Goal: Task Accomplishment & Management: Use online tool/utility

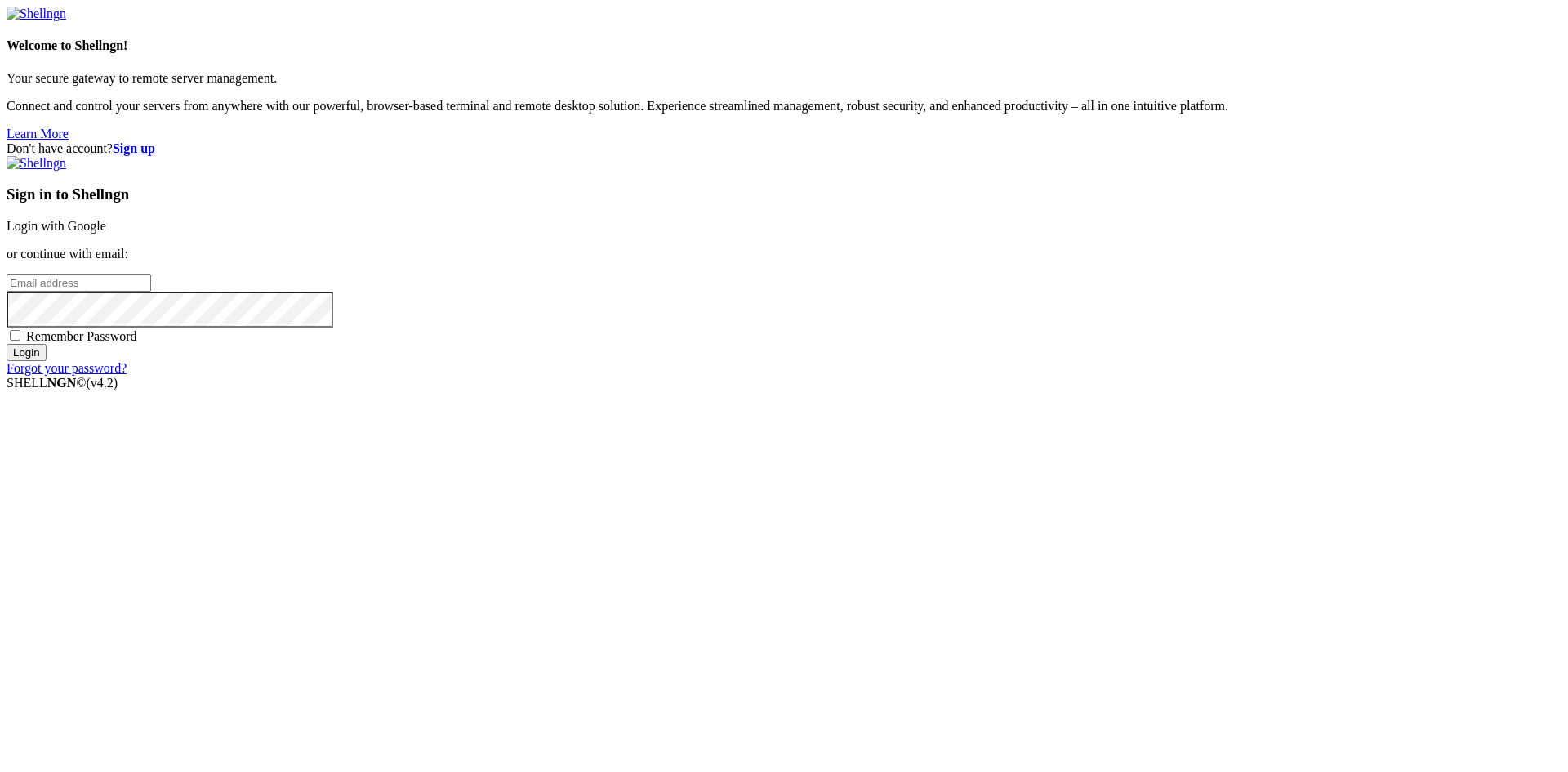
drag, startPoint x: 0, startPoint y: 0, endPoint x: 868, endPoint y: 465, distance: 984.7
click at [137, 343] on span "Remember Password" at bounding box center [81, 336] width 111 height 14
click at [21, 341] on input "Remember Password" at bounding box center [15, 336] width 10 height 10
checkbox input "true"
click at [106, 233] on link "Login with Google" at bounding box center [57, 226] width 100 height 14
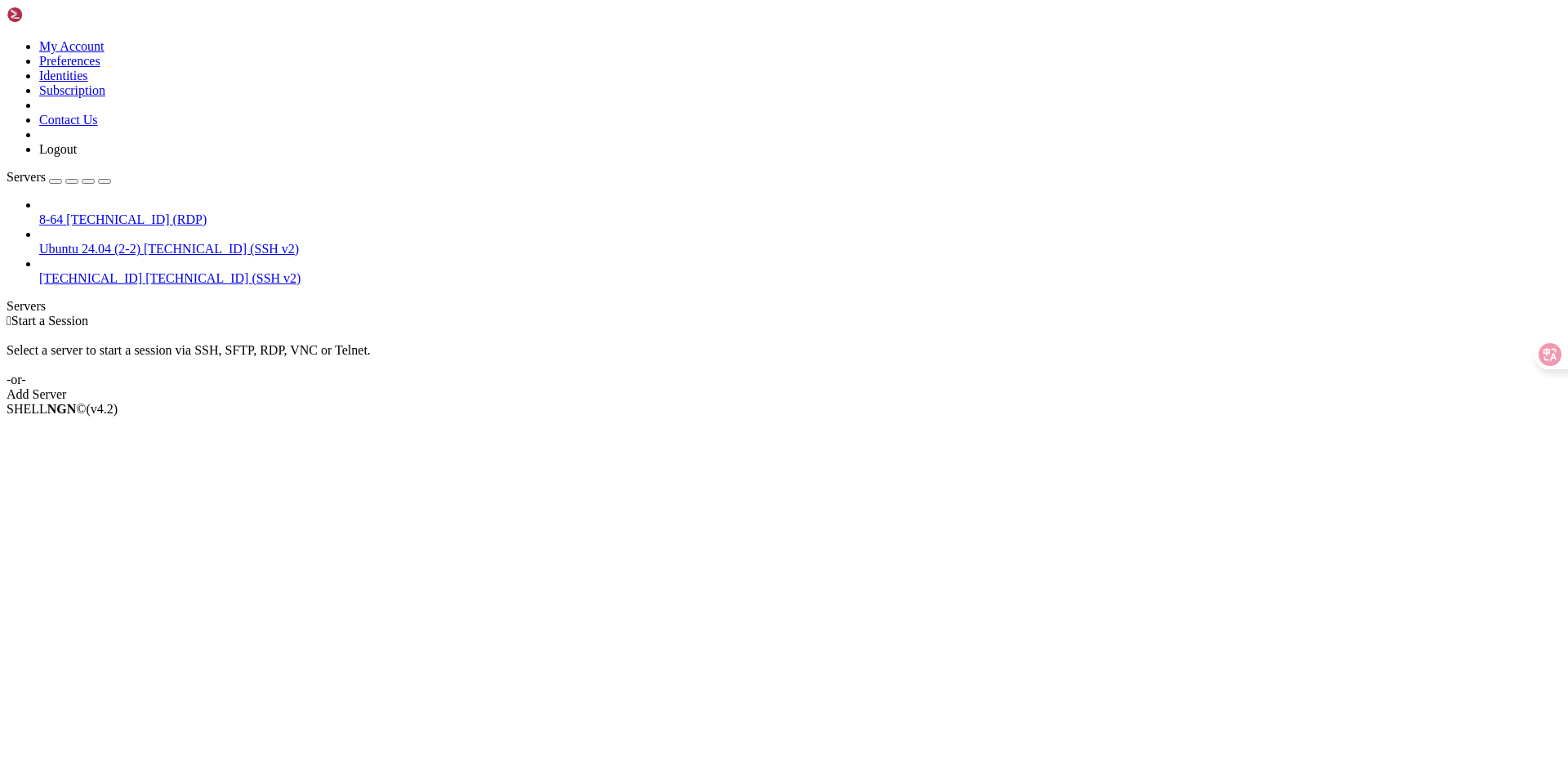
click at [146, 271] on span "[TECHNICAL_ID] (SSH v2)" at bounding box center [223, 278] width 155 height 14
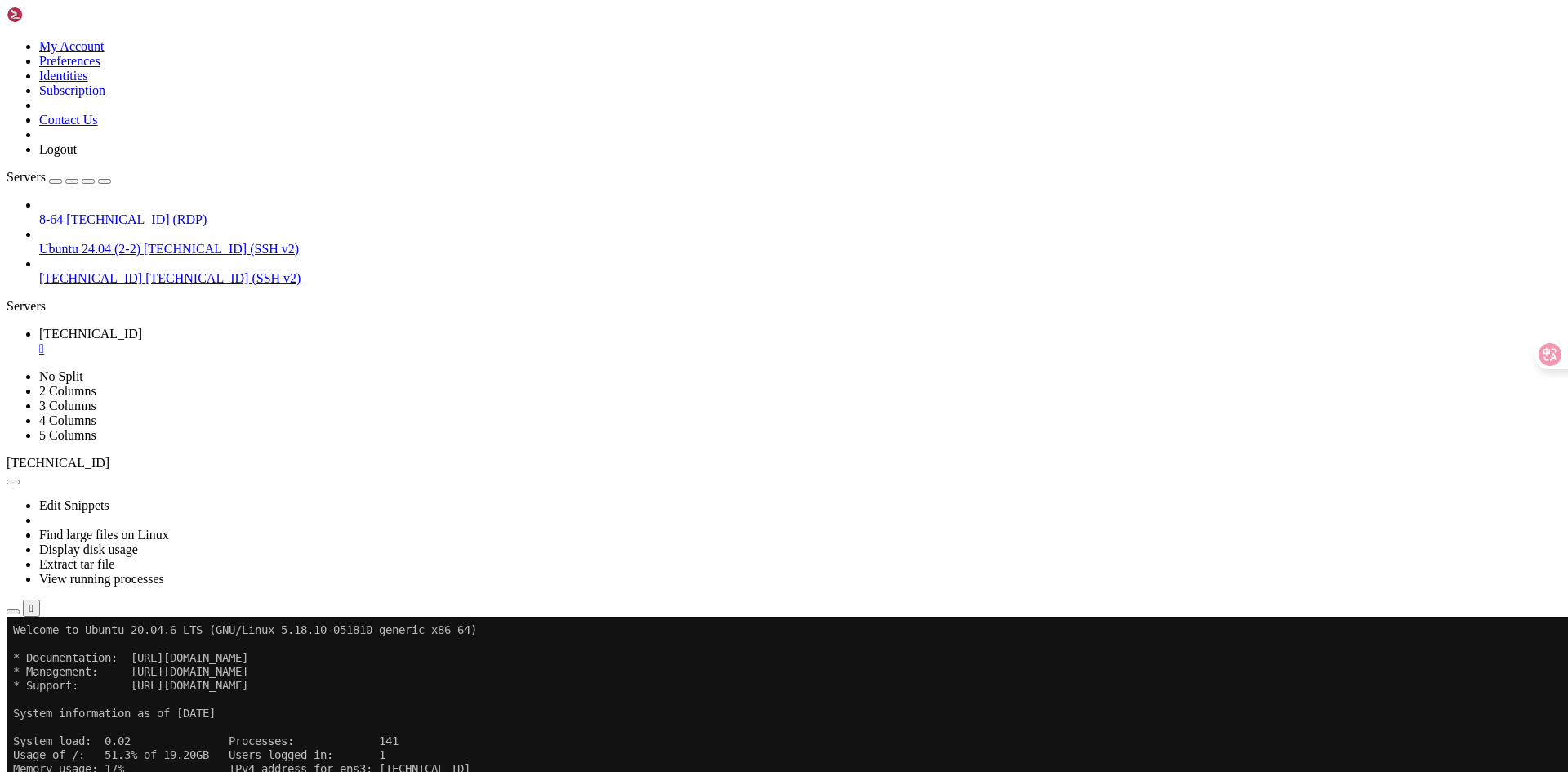
scroll to position [125, 0]
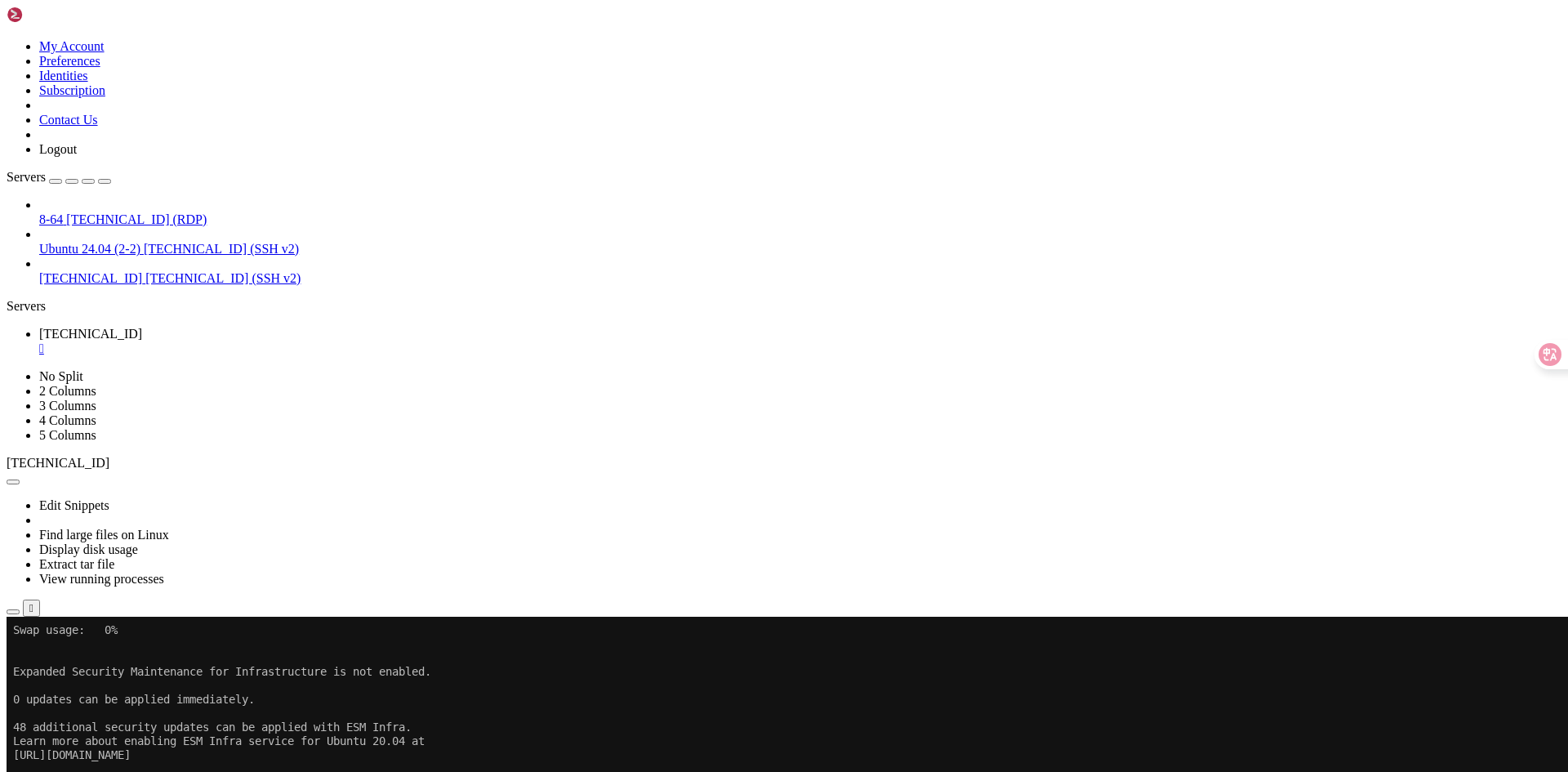
scroll to position [180, 0]
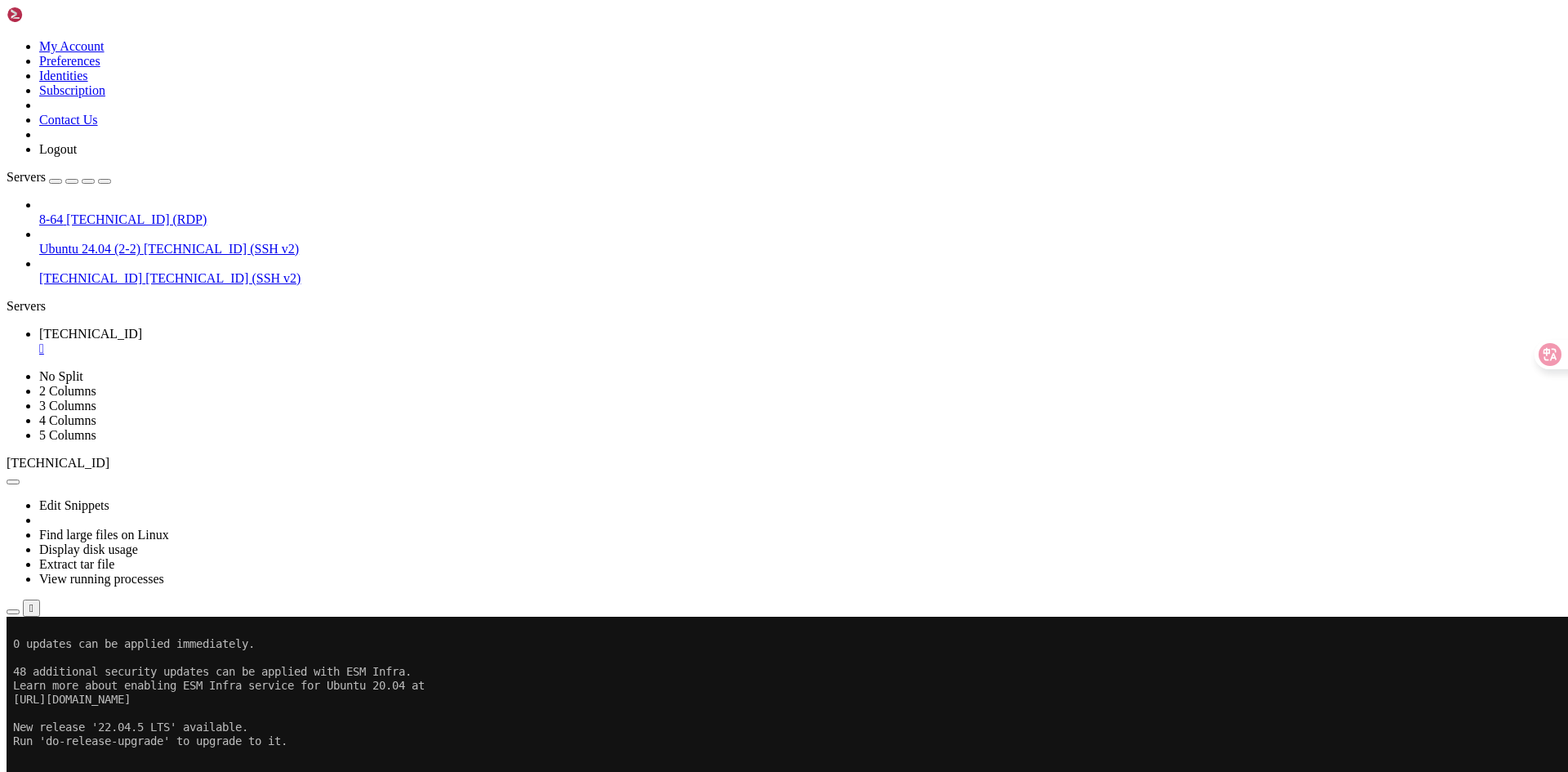
scroll to position [208, 0]
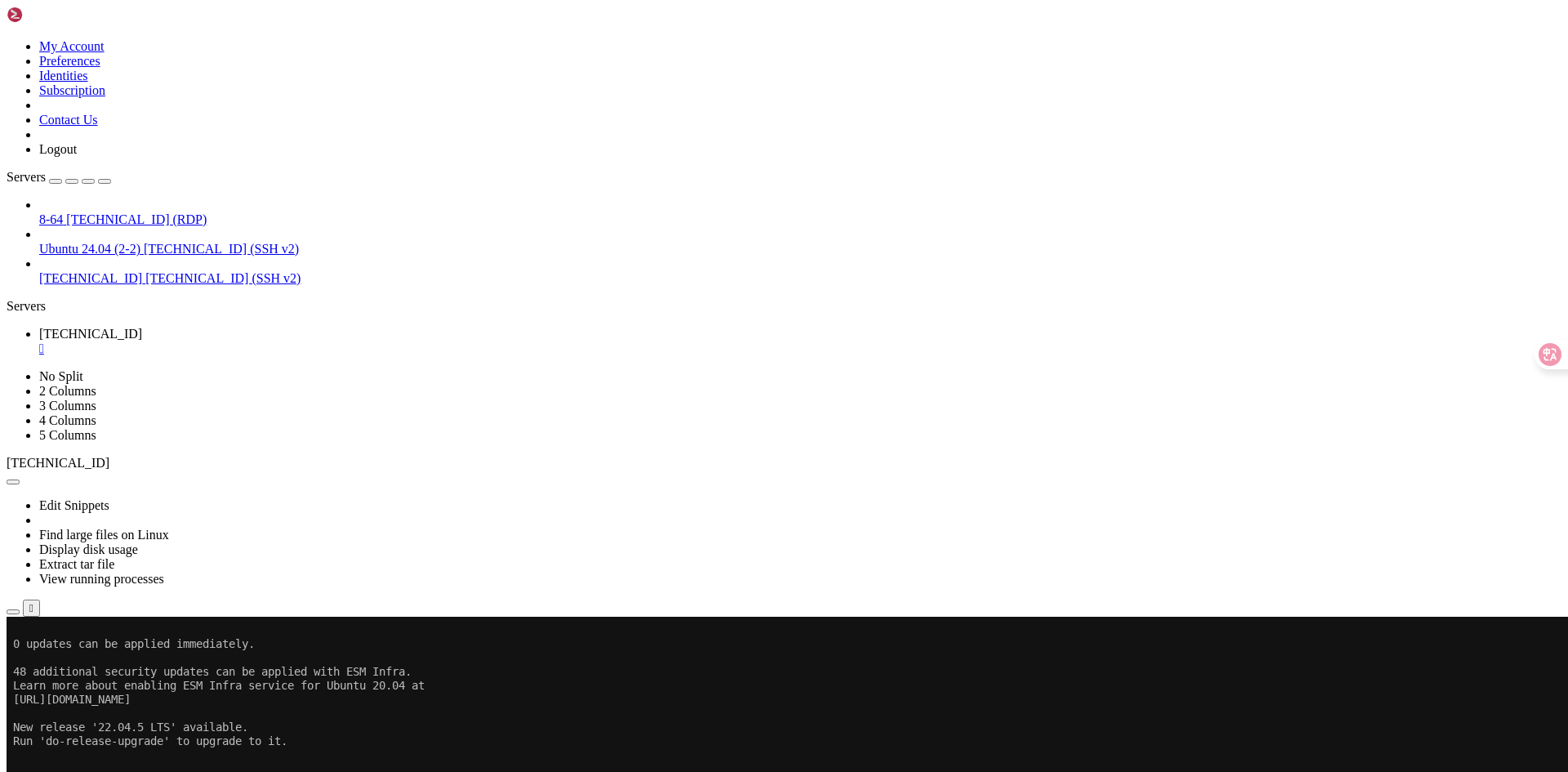
drag, startPoint x: 548, startPoint y: 1202, endPoint x: 427, endPoint y: 1076, distance: 174.7
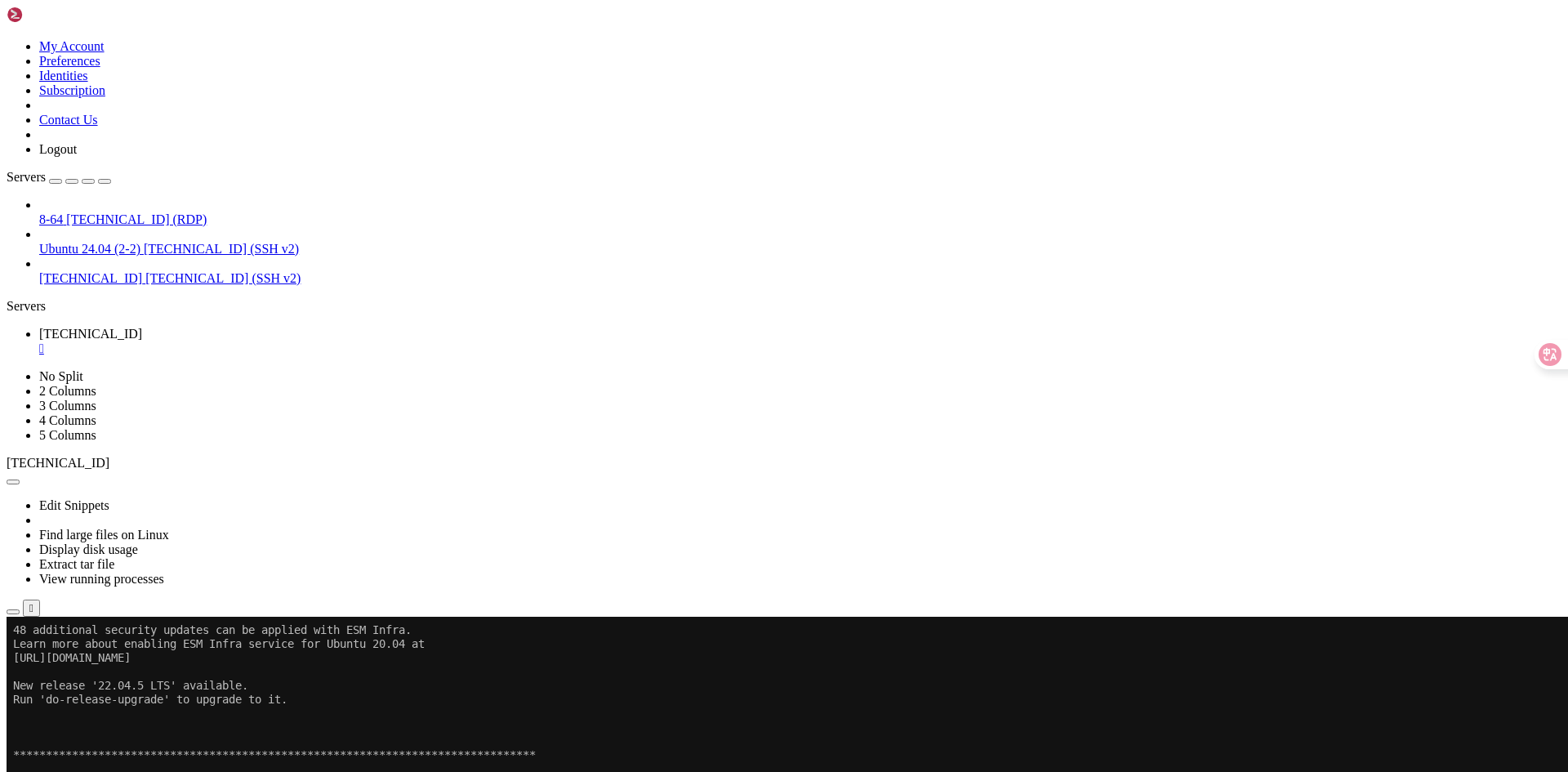
scroll to position [250, 0]
